Goal: Transaction & Acquisition: Subscribe to service/newsletter

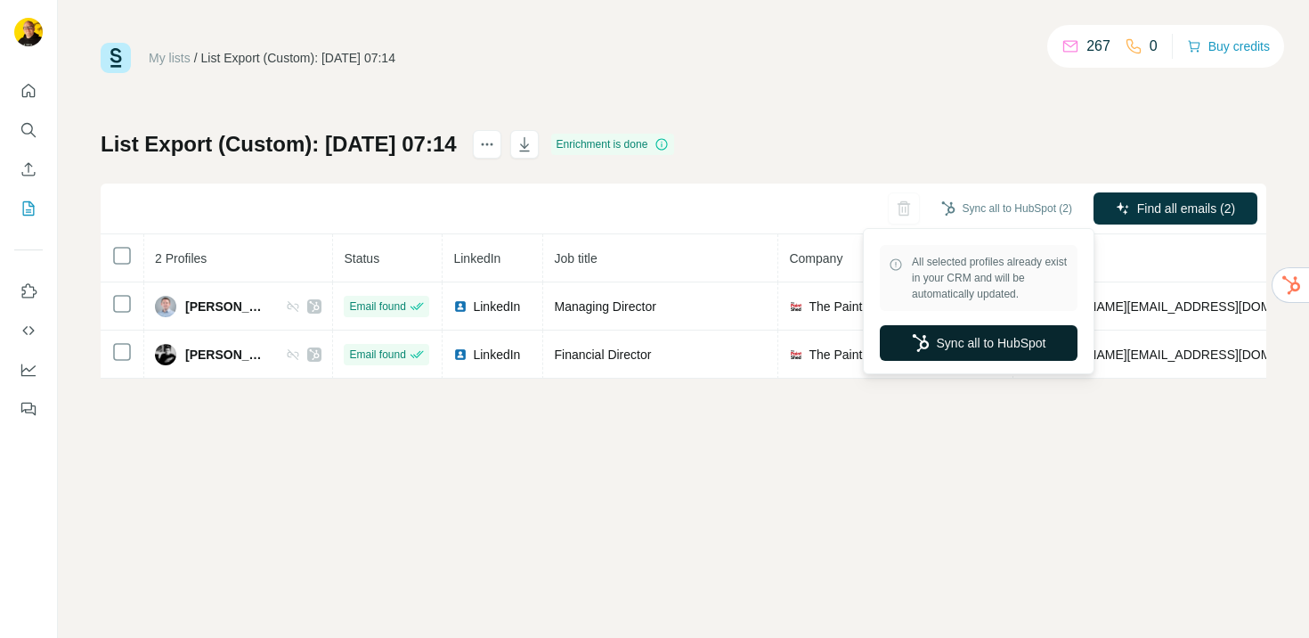
click at [971, 341] on button "Sync all to HubSpot" at bounding box center [979, 343] width 198 height 36
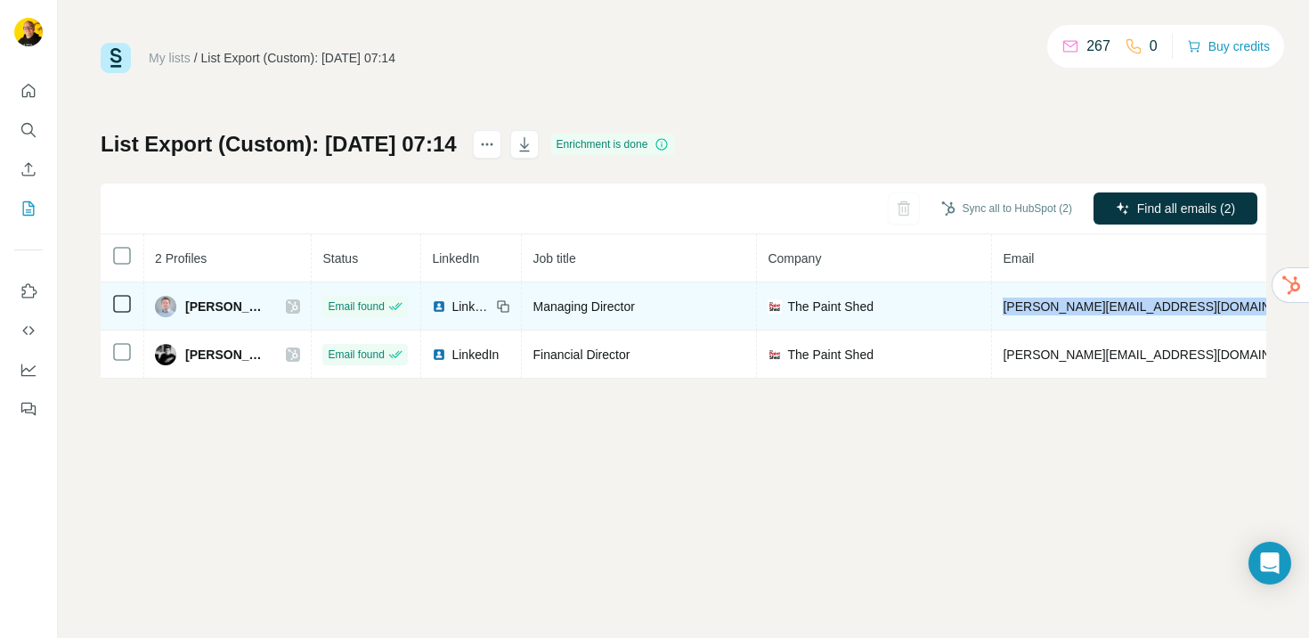
drag, startPoint x: 991, startPoint y: 305, endPoint x: 1198, endPoint y: 311, distance: 207.6
click at [1198, 311] on tr "[PERSON_NAME] Email found LinkedIn Managing Director The Paint [PERSON_NAME] [P…" at bounding box center [937, 306] width 1672 height 48
click at [1162, 305] on td "[PERSON_NAME][EMAIL_ADDRESS][DOMAIN_NAME]" at bounding box center [1160, 306] width 336 height 48
drag, startPoint x: 1157, startPoint y: 304, endPoint x: 982, endPoint y: 309, distance: 174.7
click at [992, 309] on td "[PERSON_NAME][EMAIL_ADDRESS][DOMAIN_NAME]" at bounding box center [1160, 306] width 336 height 48
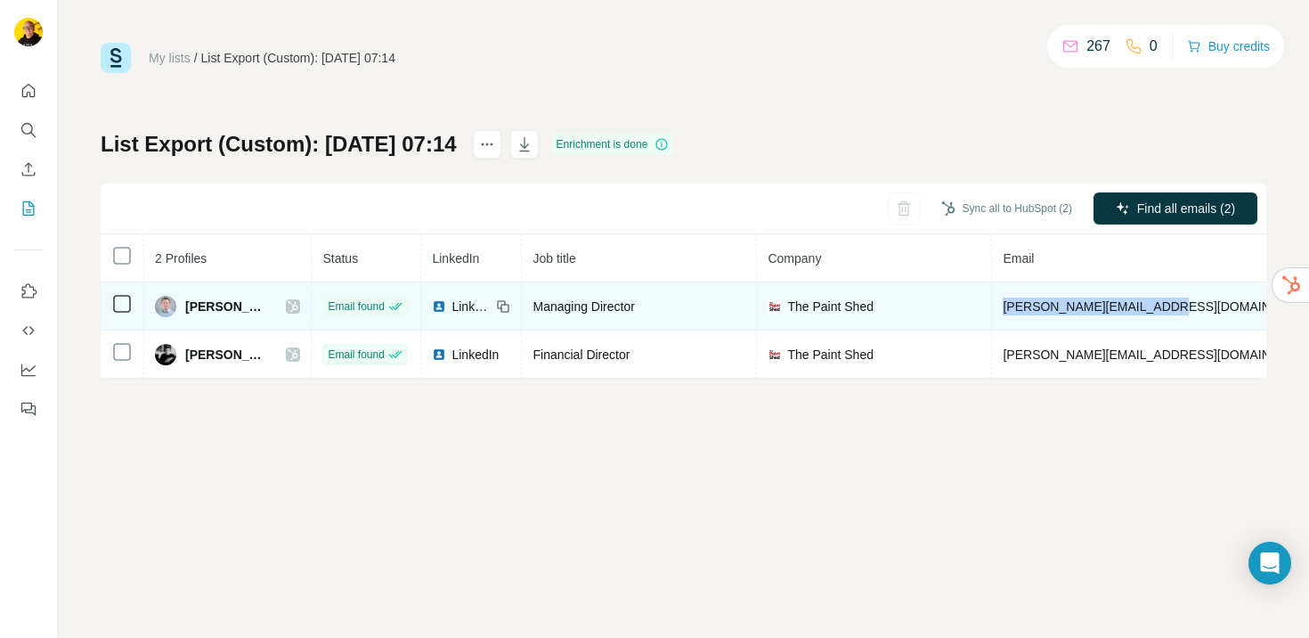
copy span "[PERSON_NAME][EMAIL_ADDRESS][DOMAIN_NAME]"
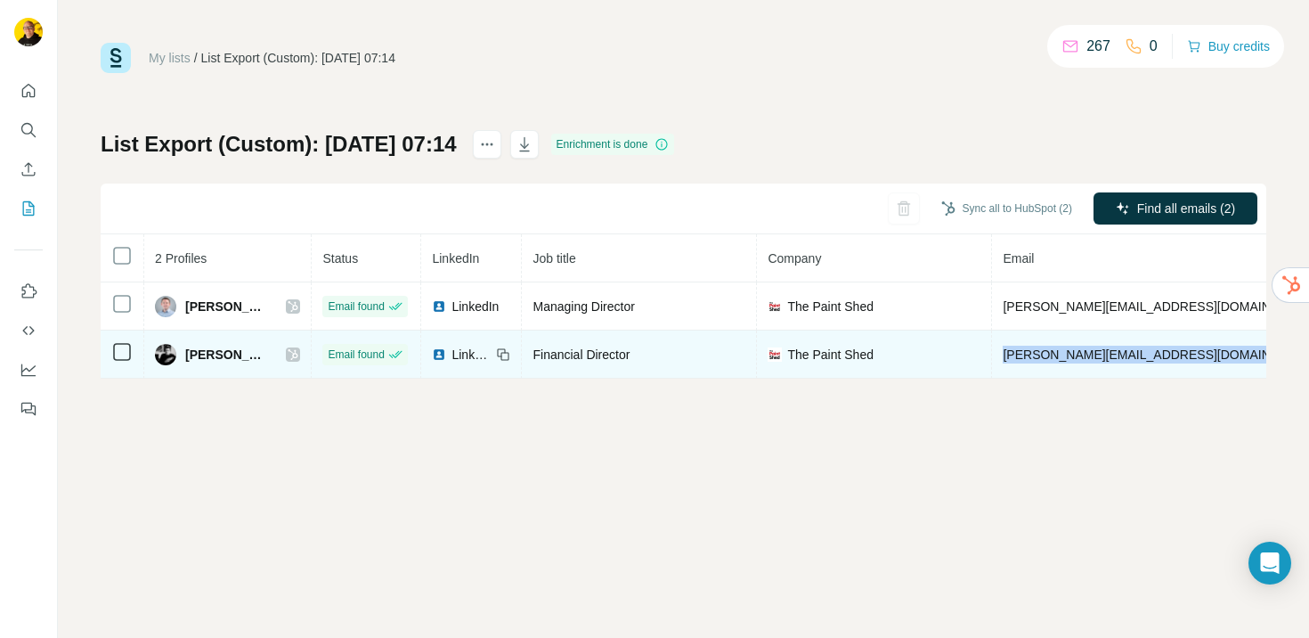
drag, startPoint x: 998, startPoint y: 355, endPoint x: 1171, endPoint y: 357, distance: 173.7
click at [1171, 357] on tr "[PERSON_NAME] Email found LinkedIn Financial Director The Paint [PERSON_NAME] […" at bounding box center [937, 354] width 1672 height 48
copy span "[PERSON_NAME][EMAIL_ADDRESS][DOMAIN_NAME]"
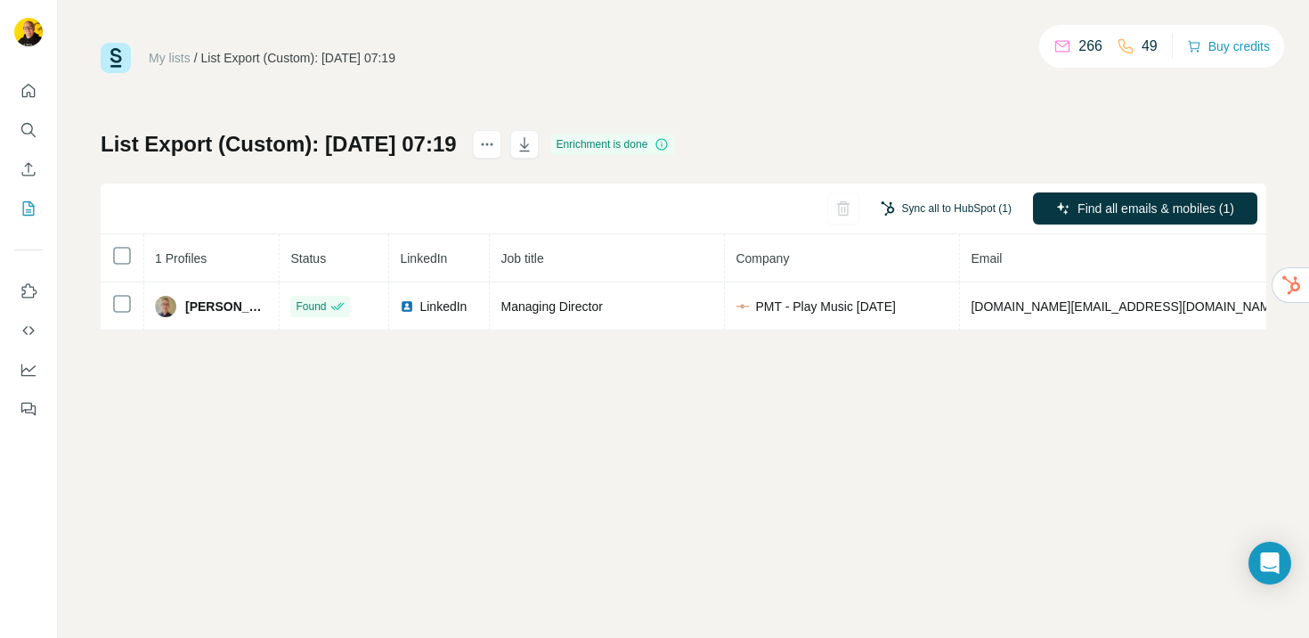
click at [948, 209] on button "Sync all to HubSpot (1)" at bounding box center [946, 208] width 156 height 27
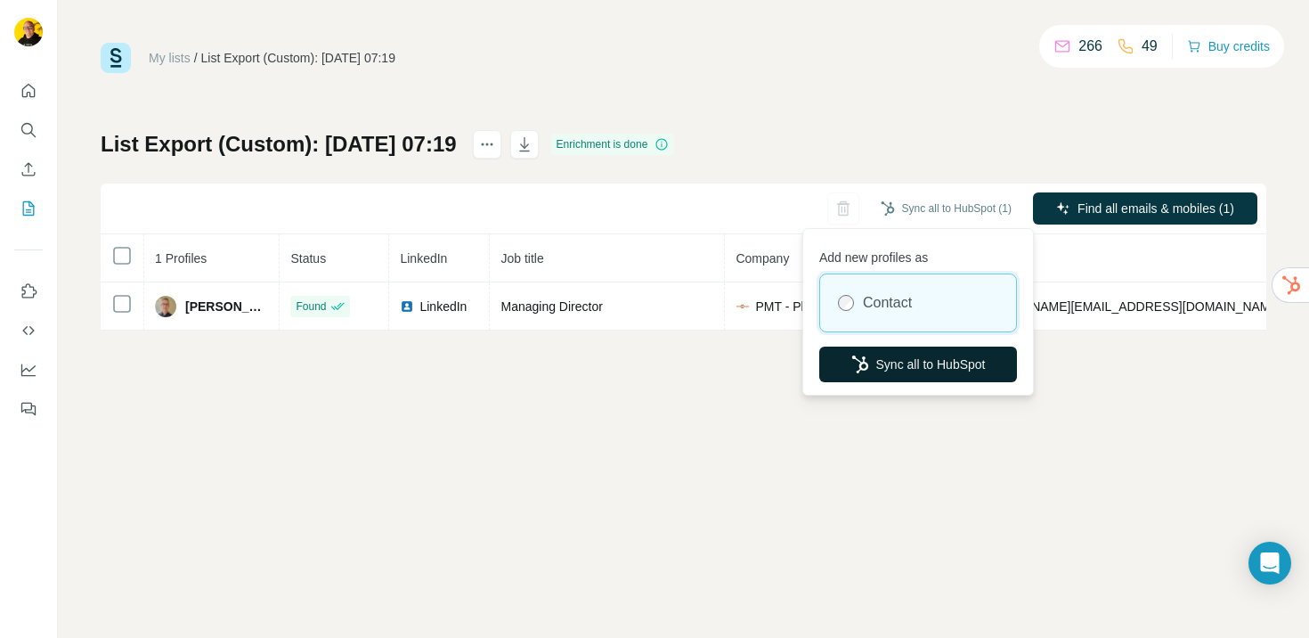
click at [905, 373] on button "Sync all to HubSpot" at bounding box center [918, 364] width 198 height 36
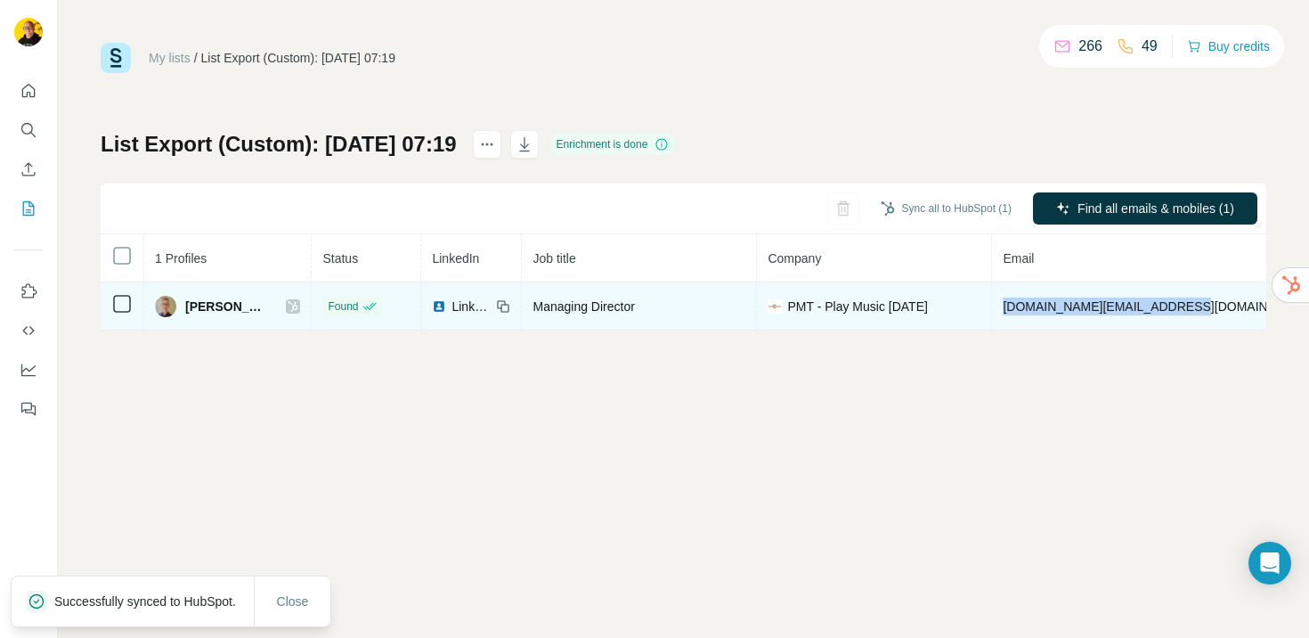
drag, startPoint x: 970, startPoint y: 308, endPoint x: 1142, endPoint y: 309, distance: 171.9
click at [1142, 309] on td "david.black@pmtonline.co.uk" at bounding box center [1158, 306] width 333 height 48
copy span "david.black@pmtonline.co.uk"
